Goal: Task Accomplishment & Management: Manage account settings

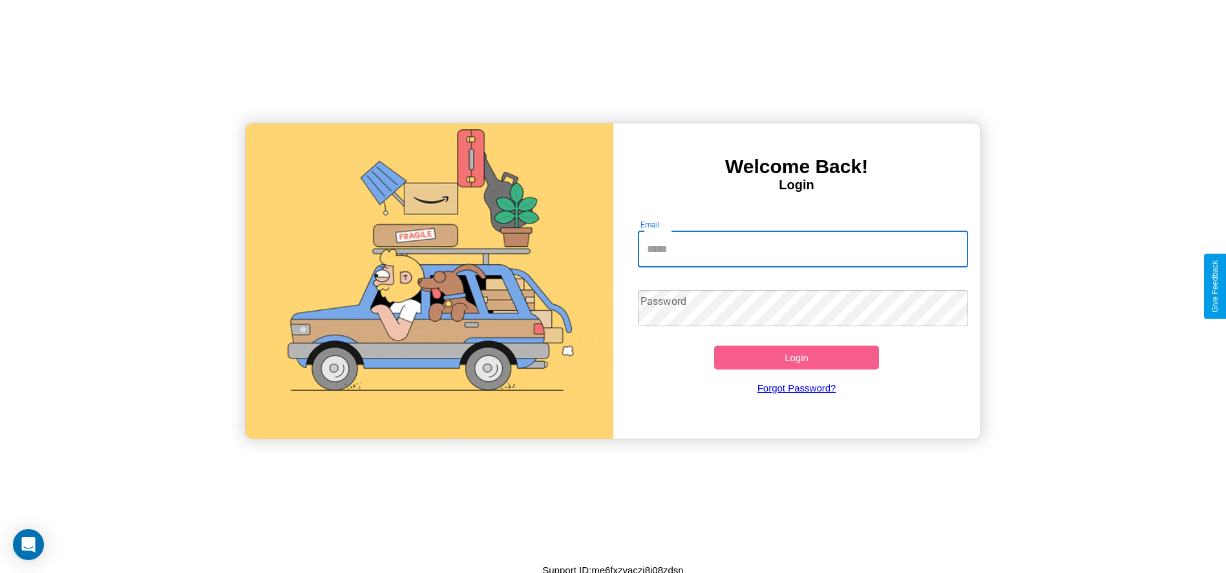
click at [803, 249] on input "Email" at bounding box center [803, 249] width 330 height 36
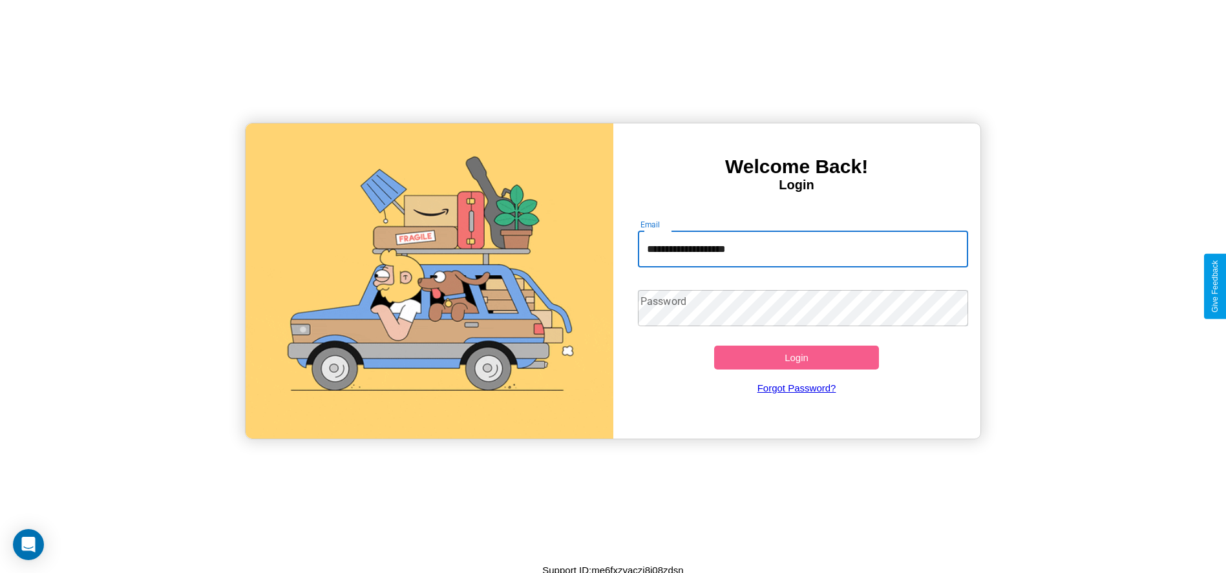
type input "**********"
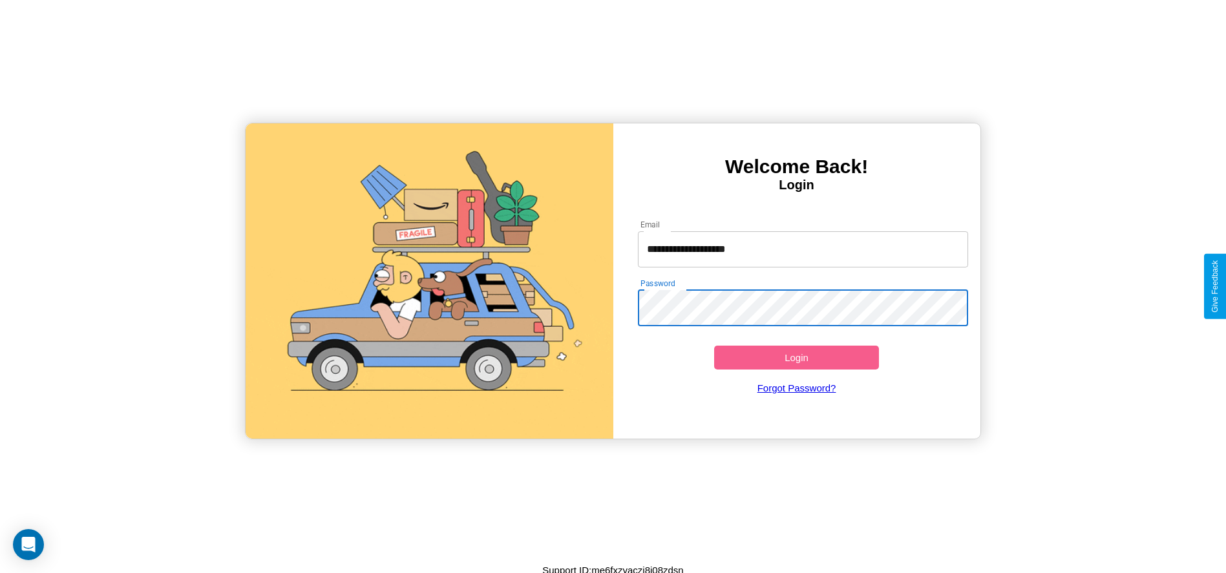
click at [796, 357] on button "Login" at bounding box center [796, 358] width 165 height 24
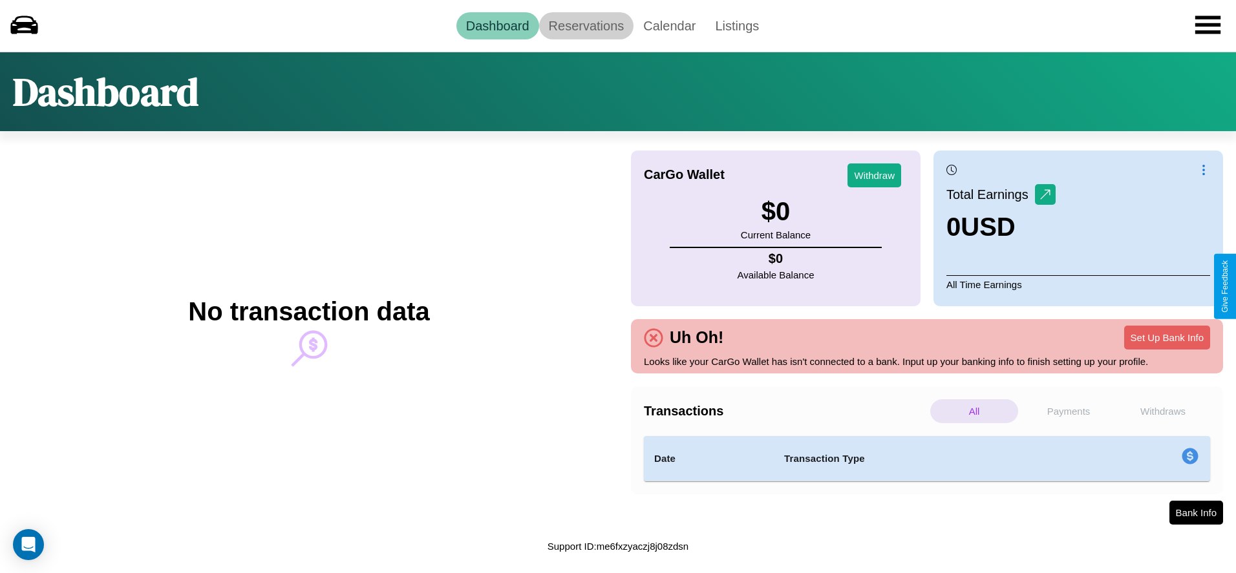
click at [586, 25] on link "Reservations" at bounding box center [586, 25] width 95 height 27
